Goal: Find specific page/section: Find specific page/section

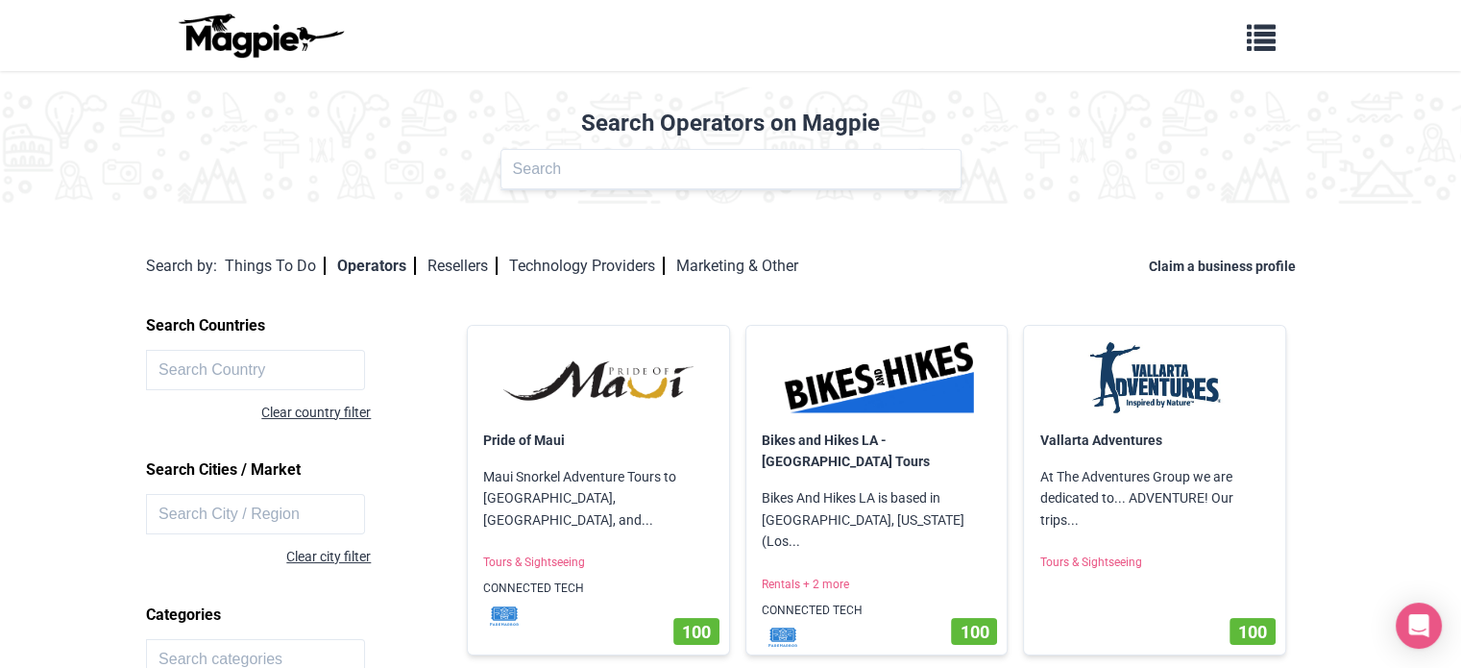
click at [428, 267] on div "Operators" at bounding box center [382, 266] width 90 height 25
click at [484, 264] on link "Resellers" at bounding box center [463, 266] width 70 height 18
